Goal: Information Seeking & Learning: Learn about a topic

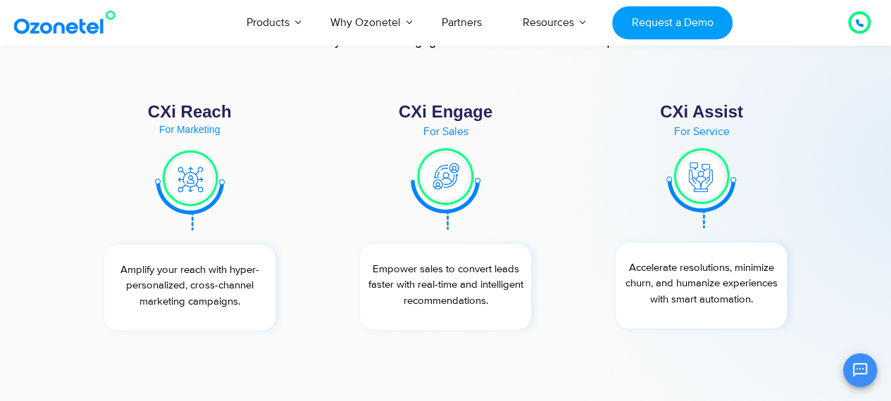
scroll to position [5038, 0]
